Goal: Task Accomplishment & Management: Use online tool/utility

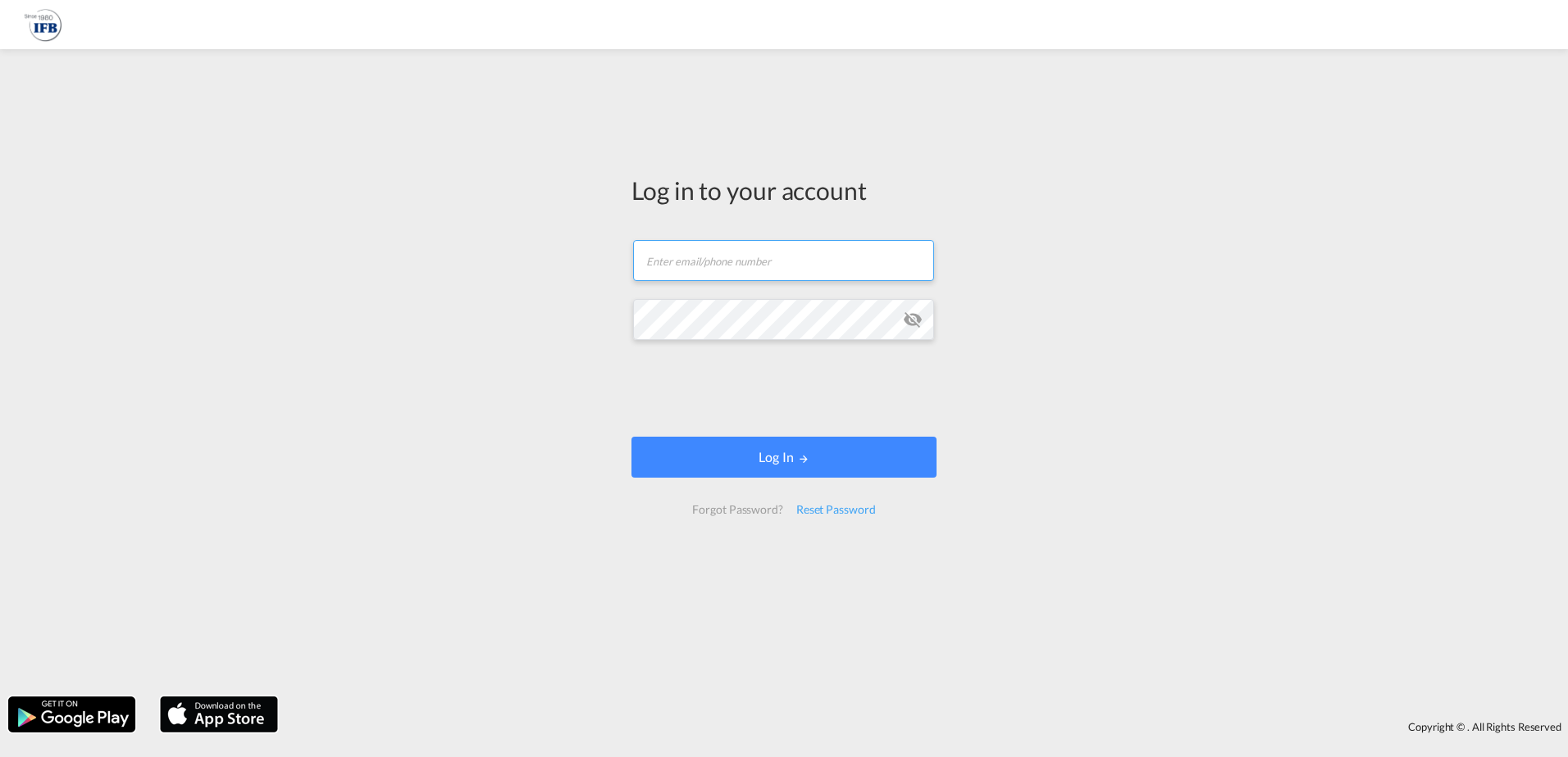
click at [687, 254] on input "text" at bounding box center [784, 260] width 301 height 41
type input "[PERSON_NAME][EMAIL_ADDRESS][DOMAIN_NAME]"
click at [606, 323] on div "Log in to your account [PERSON_NAME][EMAIL_ADDRESS][DOMAIN_NAME] Log In Forgot …" at bounding box center [784, 373] width 1568 height 631
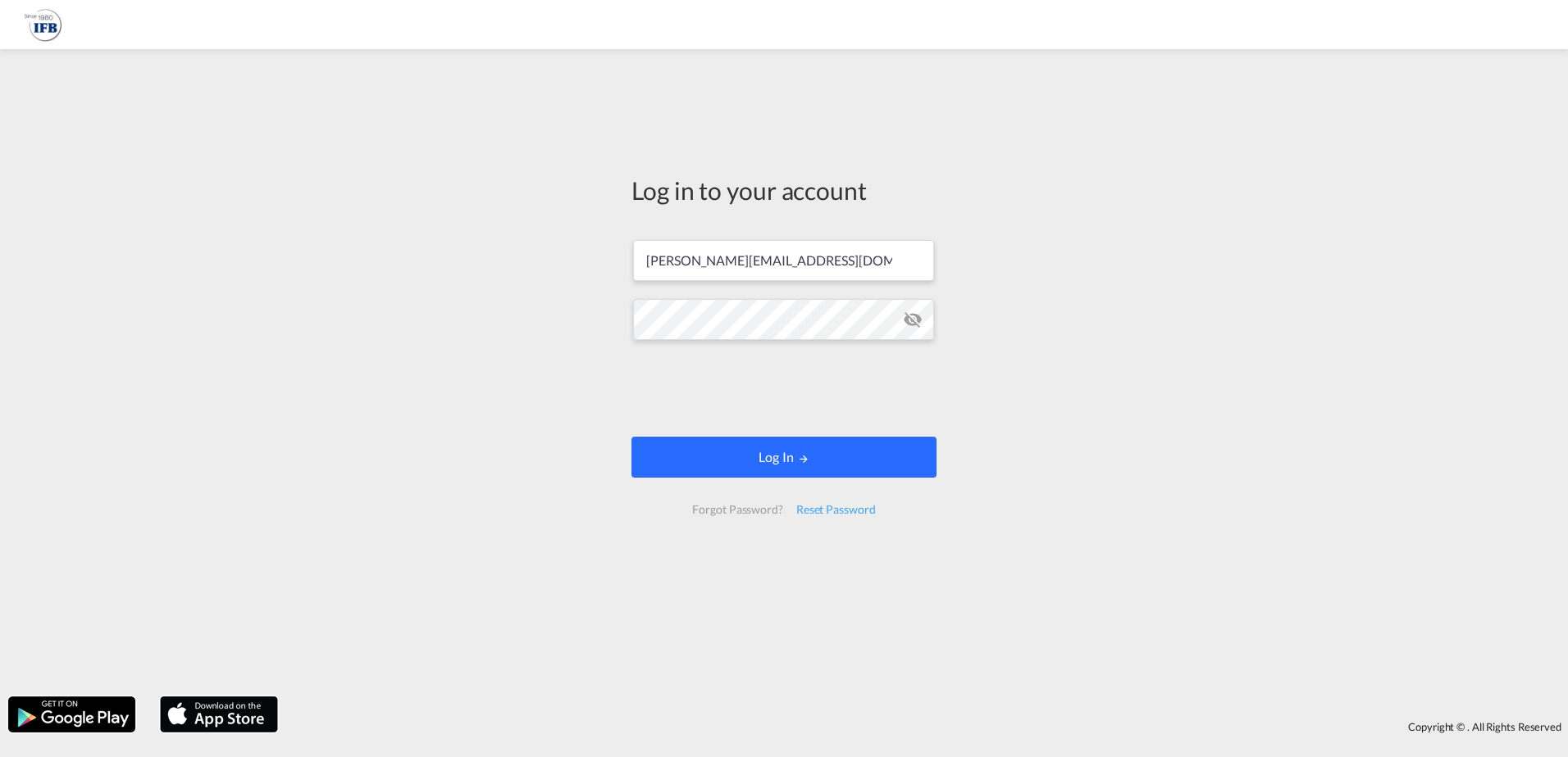
click at [769, 456] on button "Log In" at bounding box center [784, 457] width 305 height 41
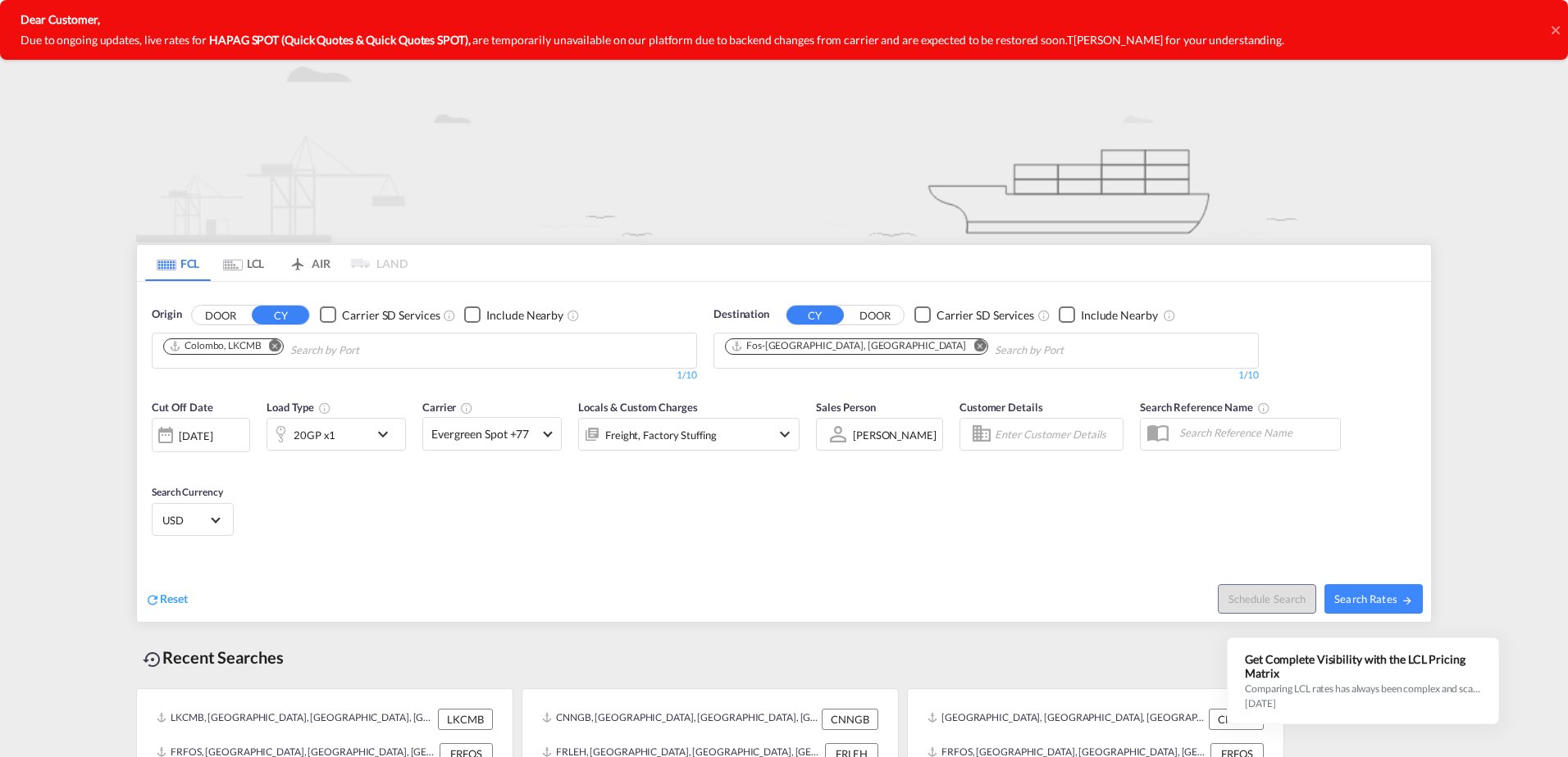
click at [1556, 34] on icon at bounding box center [1555, 30] width 9 height 13
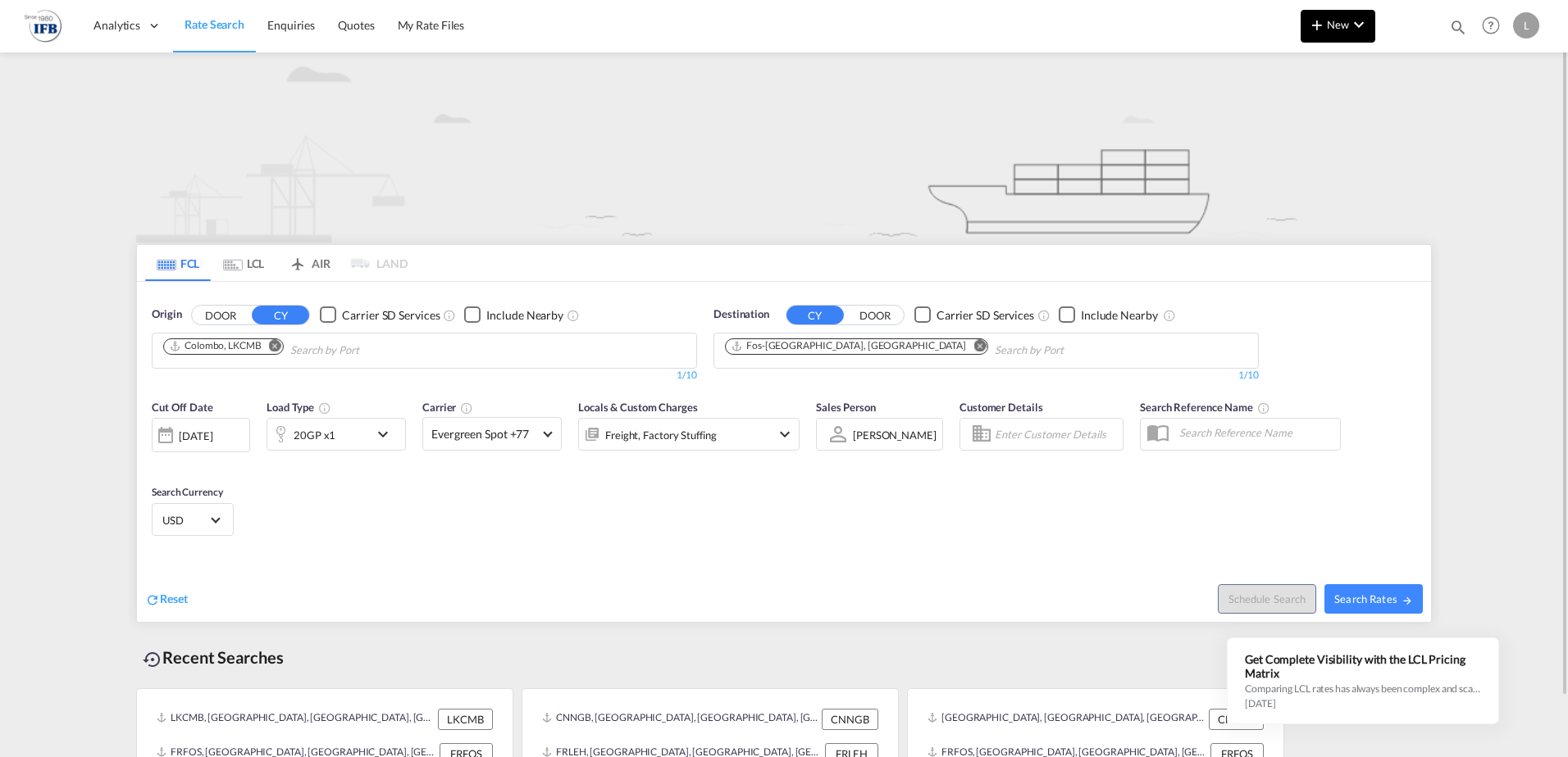
click at [1361, 31] on md-icon "icon-chevron-down" at bounding box center [1358, 25] width 20 height 20
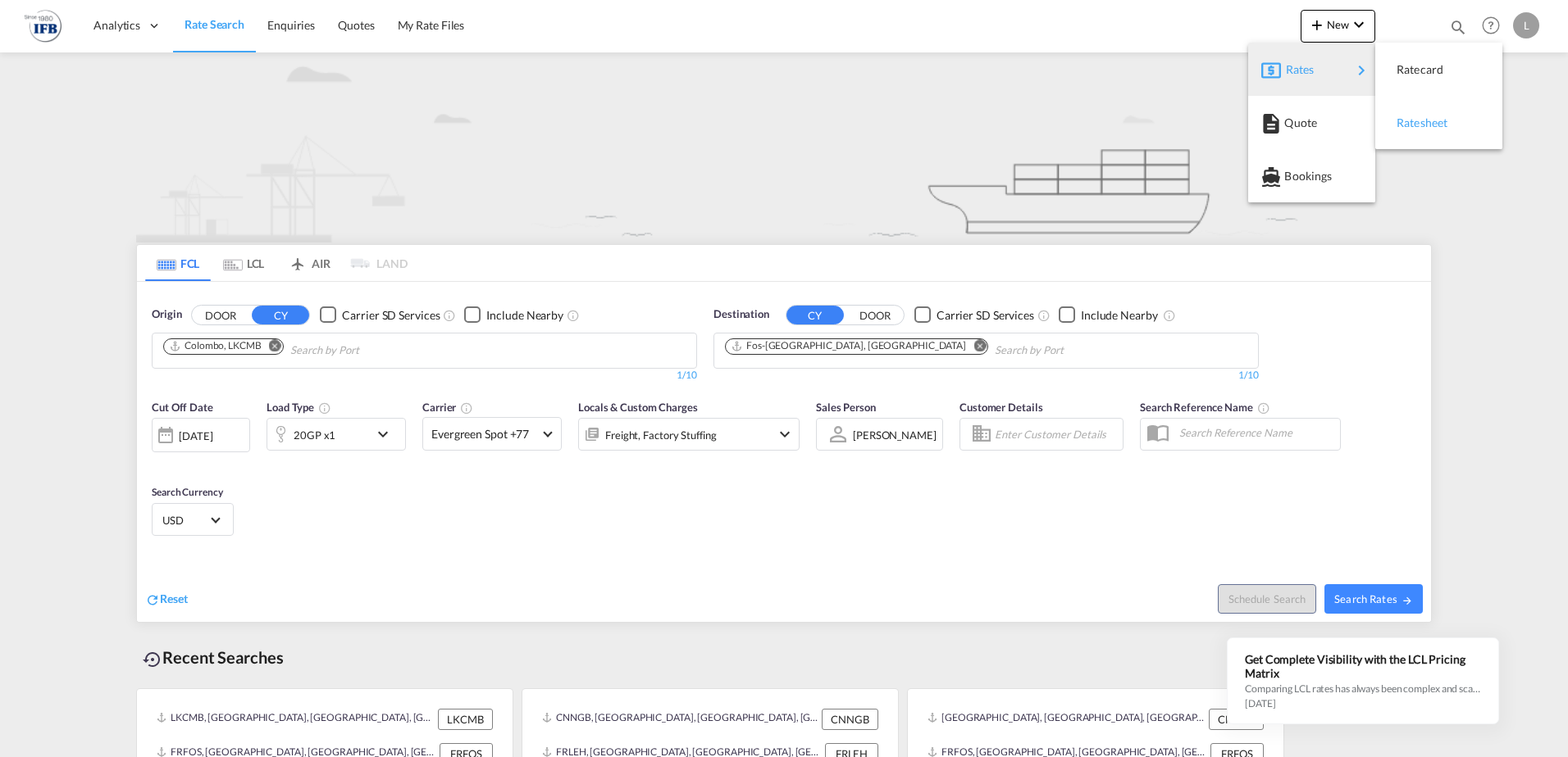
click at [1415, 120] on span "Ratesheet" at bounding box center [1405, 123] width 18 height 33
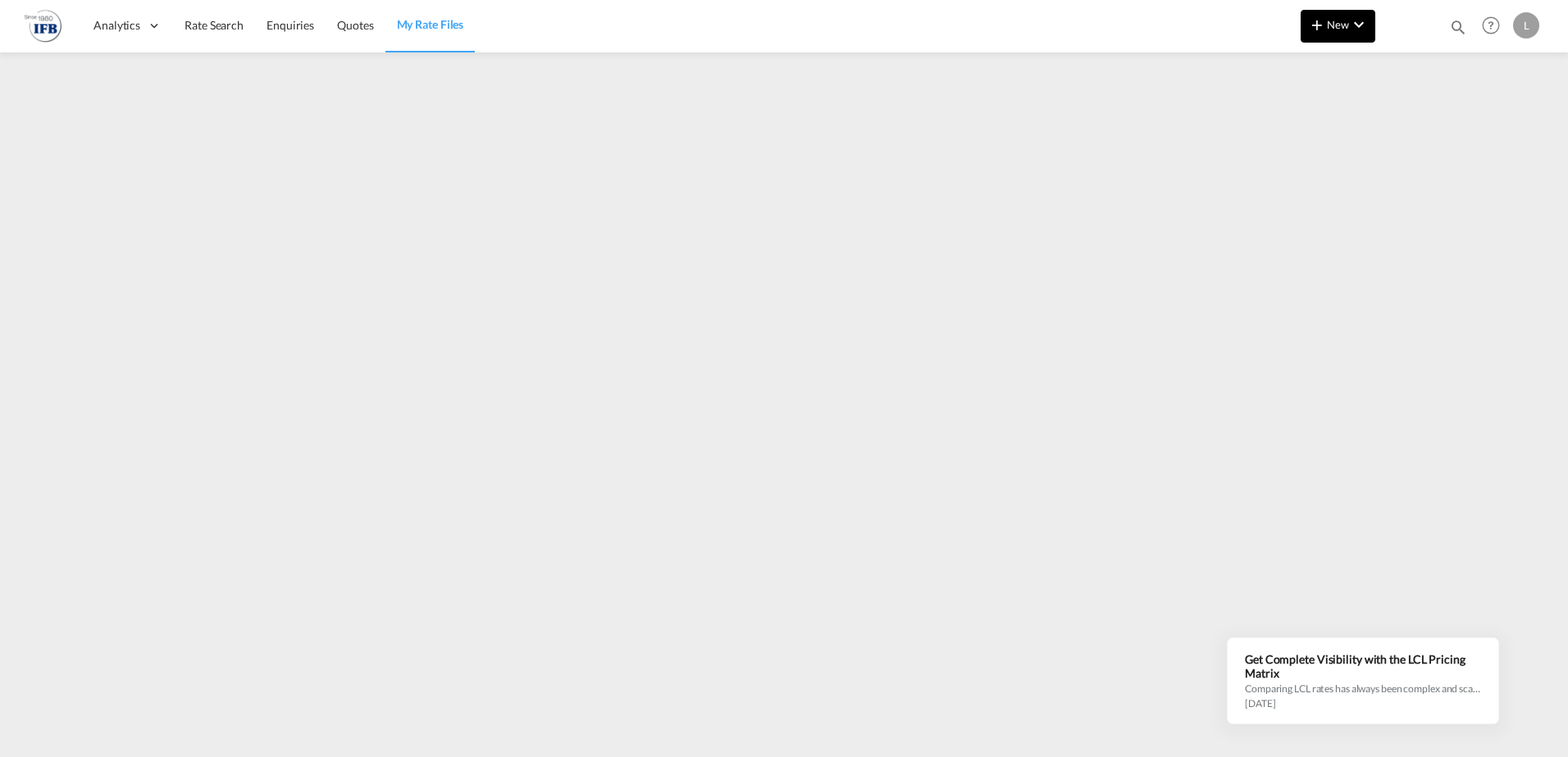
click at [1359, 26] on md-icon "icon-chevron-down" at bounding box center [1358, 25] width 20 height 20
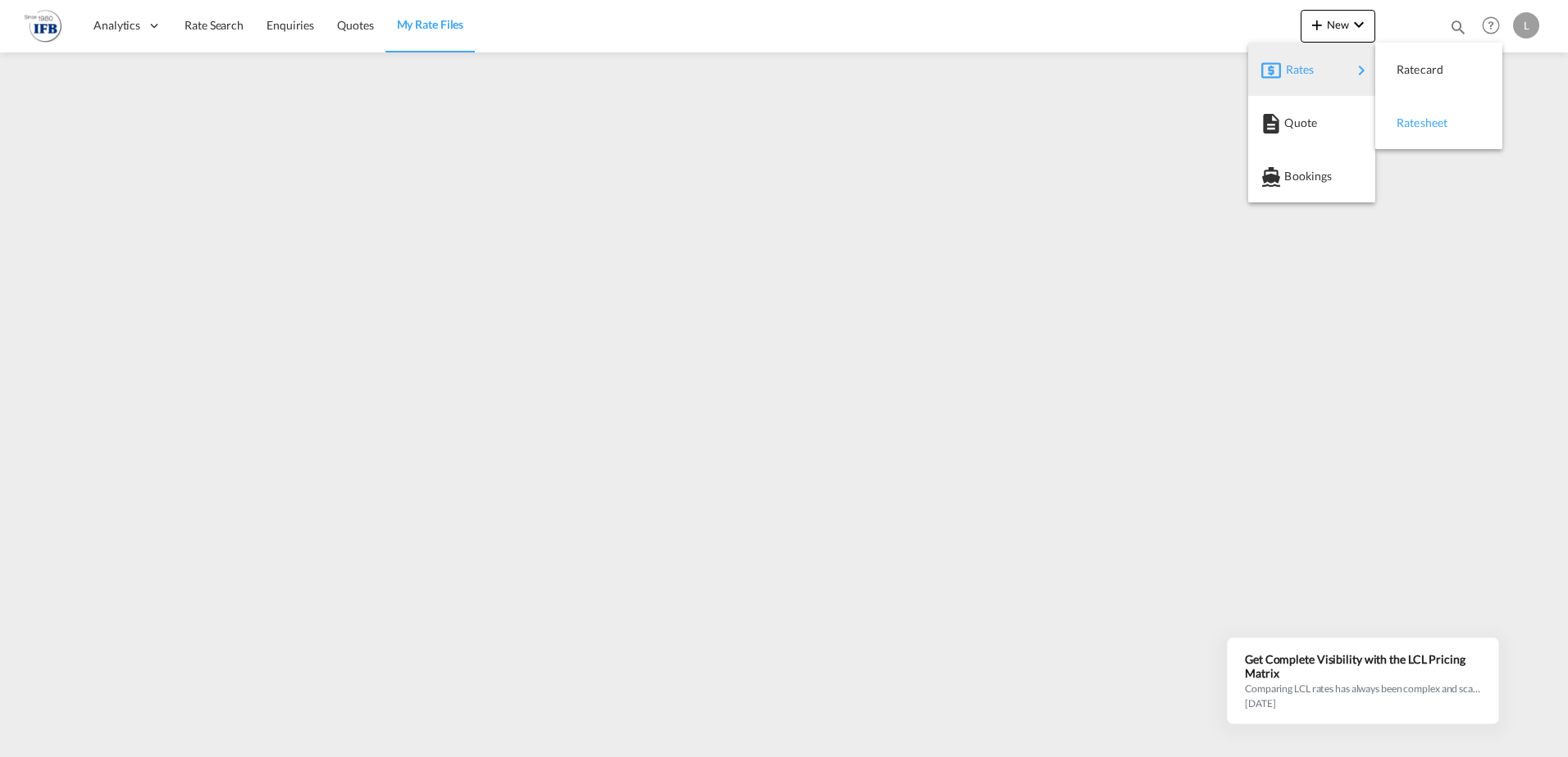
click at [1415, 125] on span "Ratesheet" at bounding box center [1405, 123] width 18 height 33
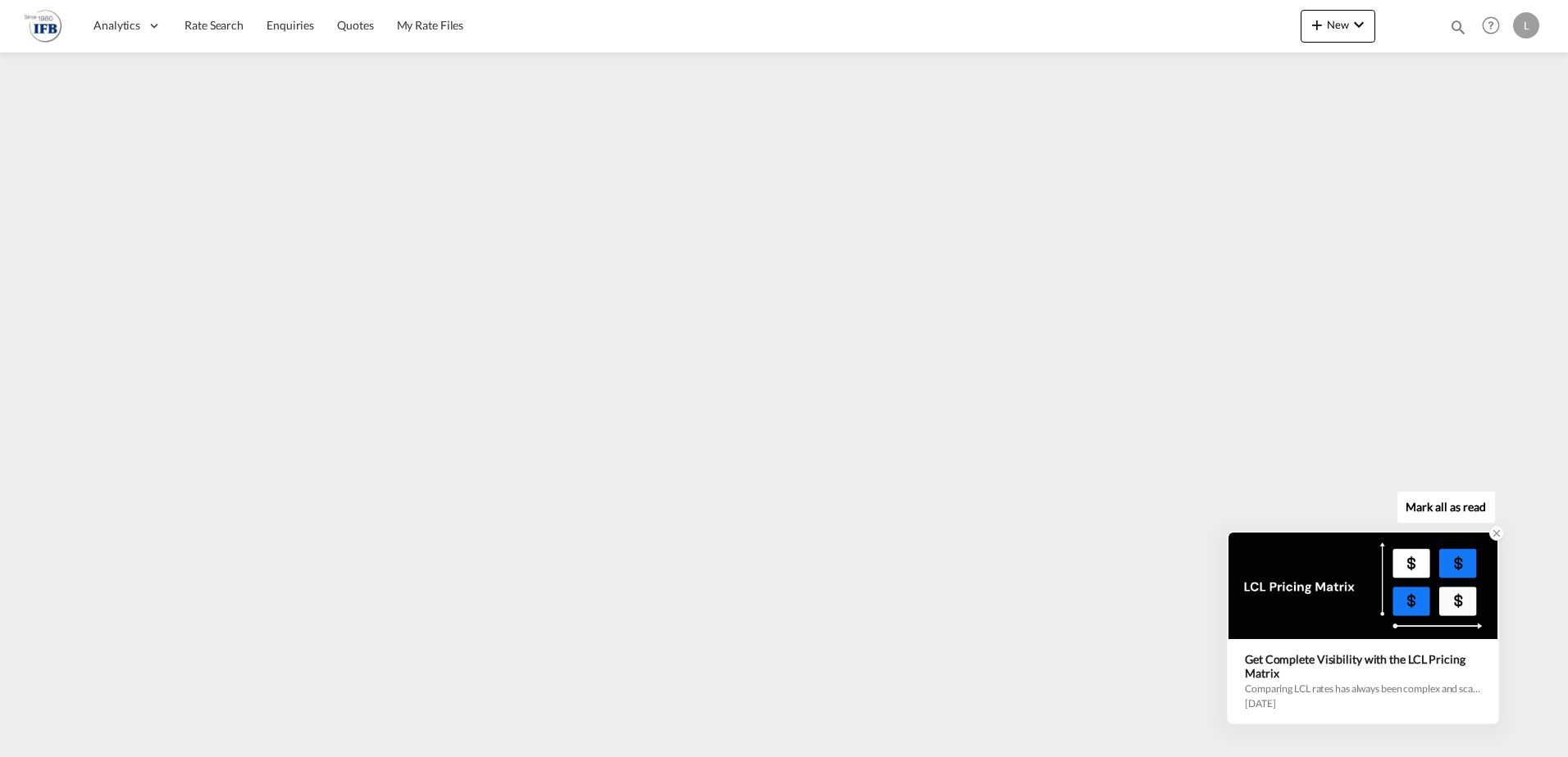
click at [1497, 531] on icon at bounding box center [1496, 534] width 11 height 11
